Goal: Transaction & Acquisition: Purchase product/service

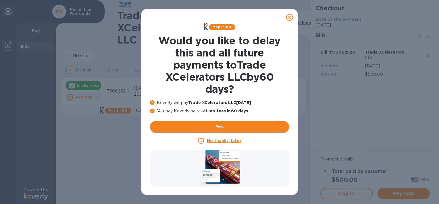
click at [219, 128] on span "Yes" at bounding box center [220, 126] width 130 height 7
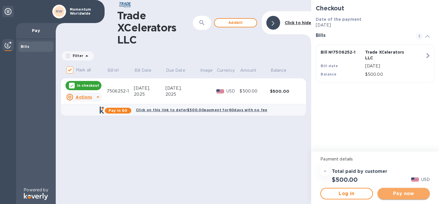
click at [402, 193] on span "Pay now" at bounding box center [403, 193] width 43 height 7
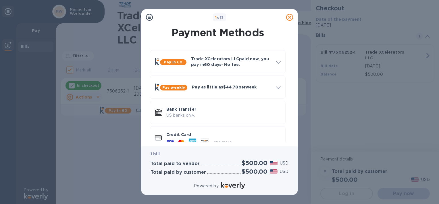
scroll to position [12, 0]
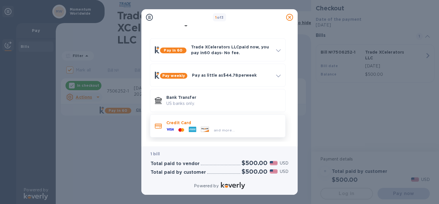
click at [223, 126] on div "and more..." at bounding box center [200, 129] width 73 height 9
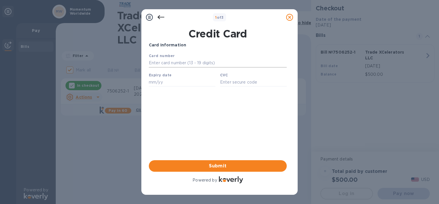
scroll to position [0, 0]
click at [170, 63] on input "text" at bounding box center [218, 63] width 138 height 9
type input "[CREDIT_CARD_NUMBER]"
type input "02/28"
type input "807"
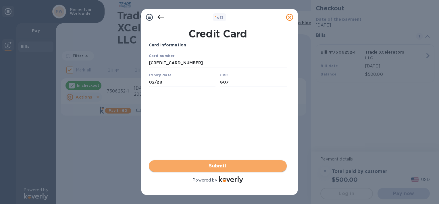
click at [236, 163] on span "Submit" at bounding box center [218, 165] width 129 height 7
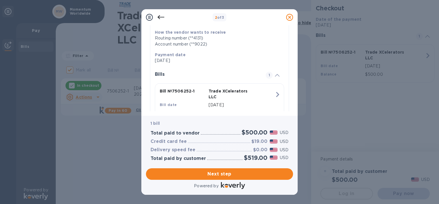
scroll to position [111, 0]
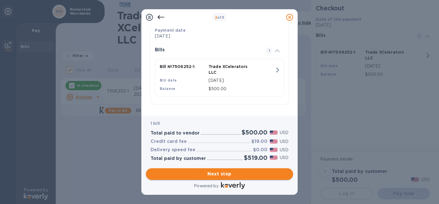
drag, startPoint x: 228, startPoint y: 172, endPoint x: 209, endPoint y: 175, distance: 19.8
click at [209, 175] on span "Next step" at bounding box center [220, 173] width 138 height 7
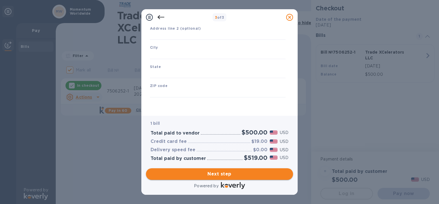
type input "[GEOGRAPHIC_DATA]"
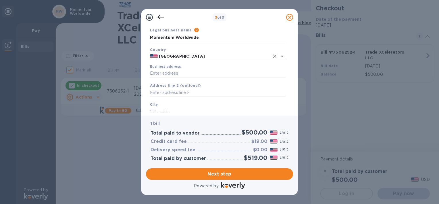
scroll to position [21, 0]
click at [206, 75] on input "Business address" at bounding box center [218, 73] width 136 height 9
type input "[STREET_ADDRESS]"
type input "[GEOGRAPHIC_DATA]"
type input "FL"
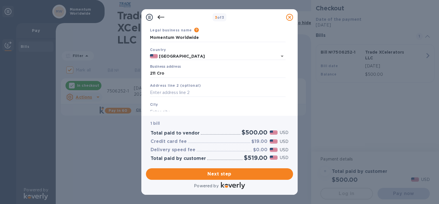
type input "33166"
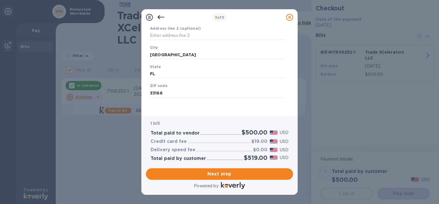
scroll to position [78, 0]
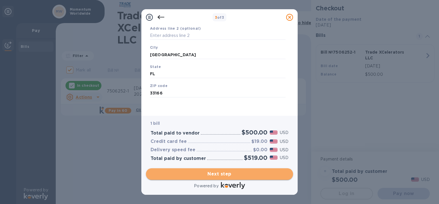
click at [223, 171] on span "Next step" at bounding box center [220, 173] width 138 height 7
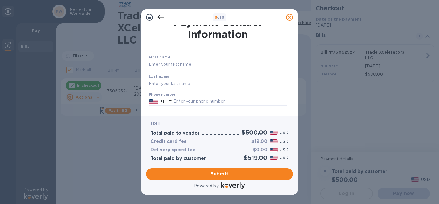
scroll to position [5, 0]
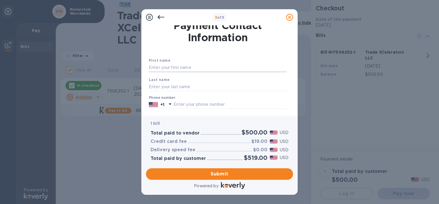
click at [204, 65] on input "text" at bounding box center [218, 67] width 138 height 9
type input "[PERSON_NAME]"
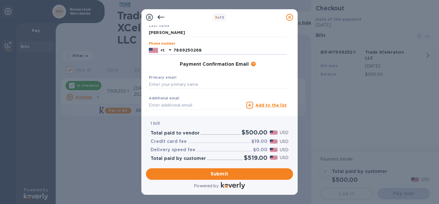
scroll to position [61, 0]
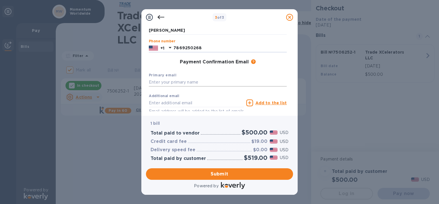
type input "7869250268"
click at [199, 82] on input "text" at bounding box center [218, 82] width 138 height 9
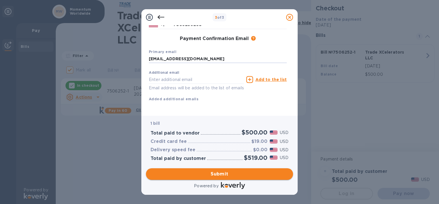
type input "[EMAIL_ADDRESS][DOMAIN_NAME]"
click at [236, 172] on span "Submit" at bounding box center [220, 173] width 138 height 7
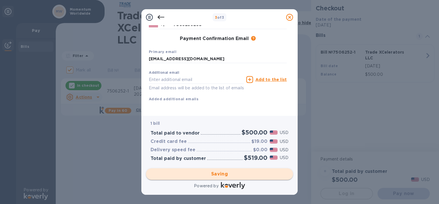
checkbox input "false"
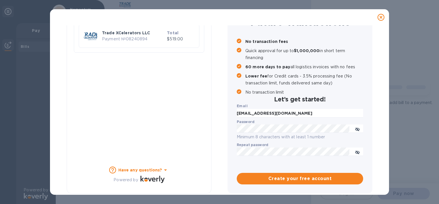
scroll to position [61, 0]
